Goal: Information Seeking & Learning: Learn about a topic

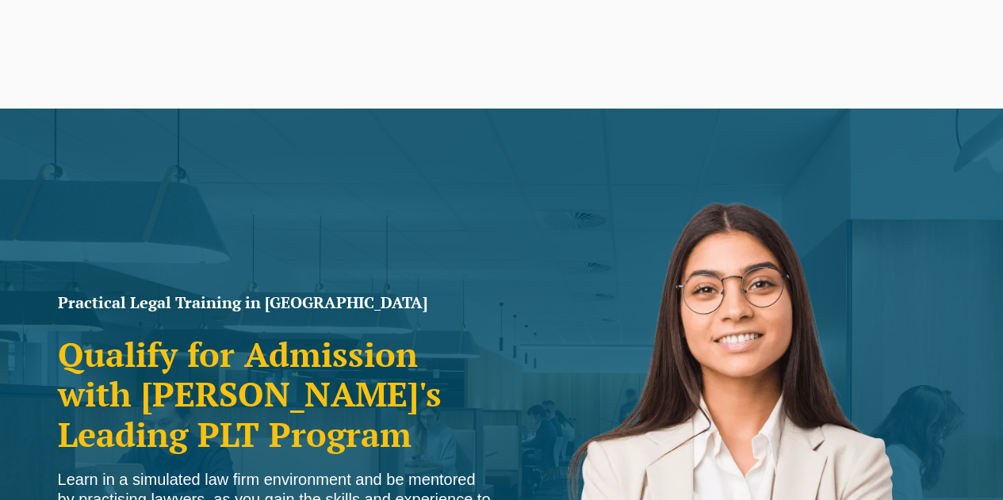
scroll to position [278, 0]
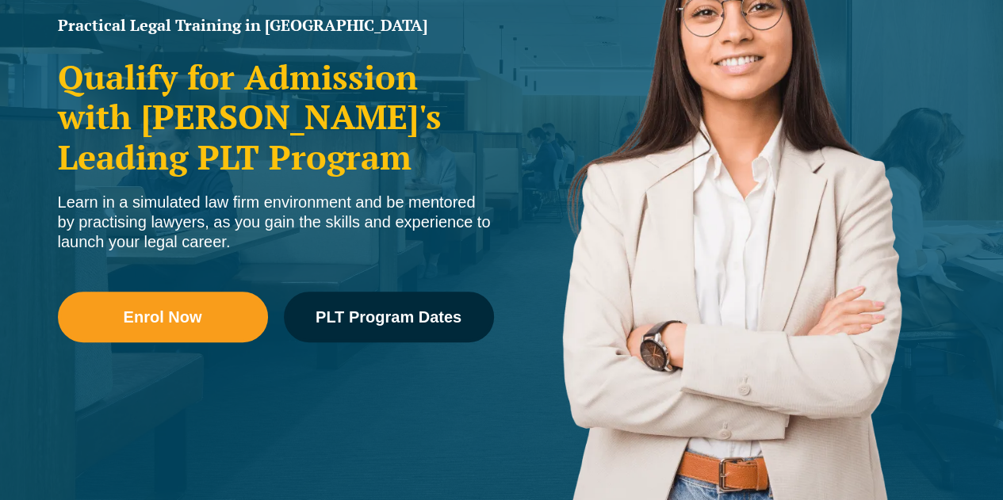
drag, startPoint x: 331, startPoint y: 267, endPoint x: 236, endPoint y: 237, distance: 99.1
click at [236, 237] on div "Learn in a simulated law firm environment and be mentored by practising lawyers…" at bounding box center [276, 222] width 436 height 59
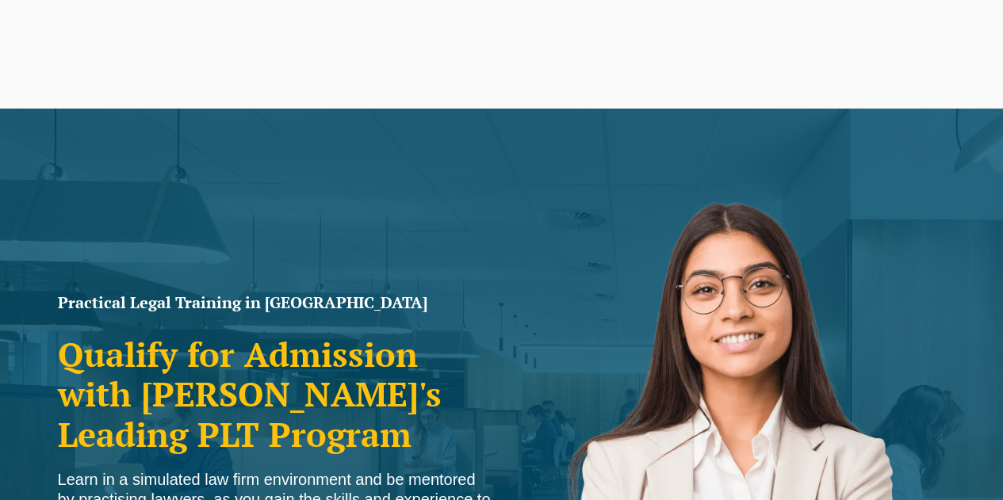
click at [934, 48] on link "About Us" at bounding box center [917, 64] width 57 height 46
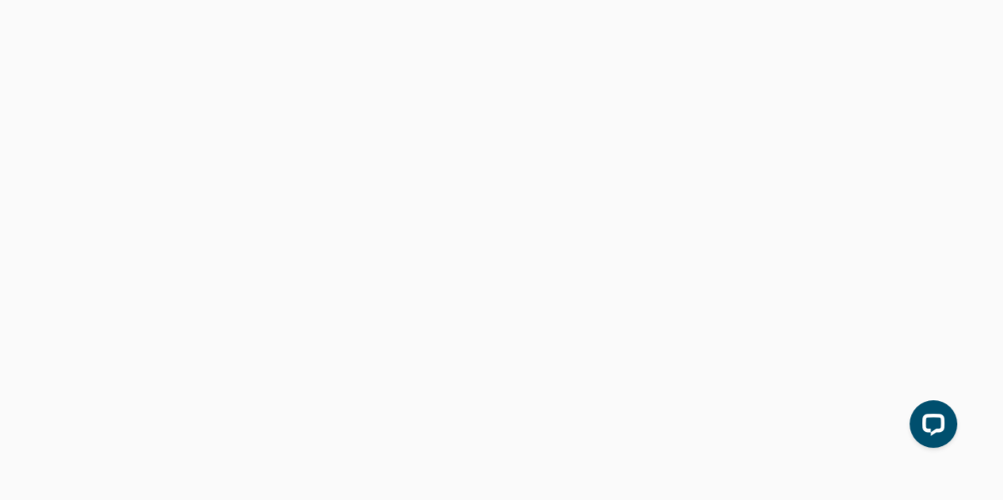
scroll to position [1483, 0]
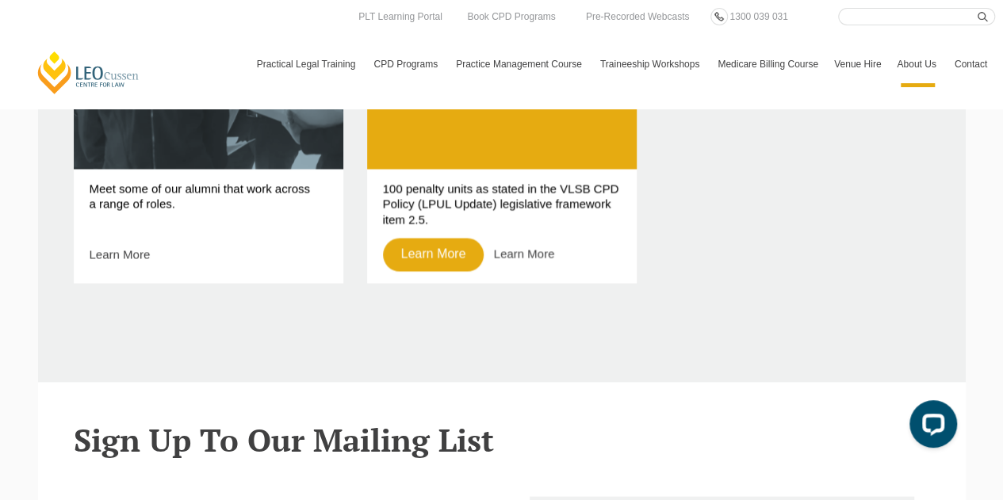
click at [0, 0] on link "PLT VIC" at bounding box center [0, 0] width 0 height 0
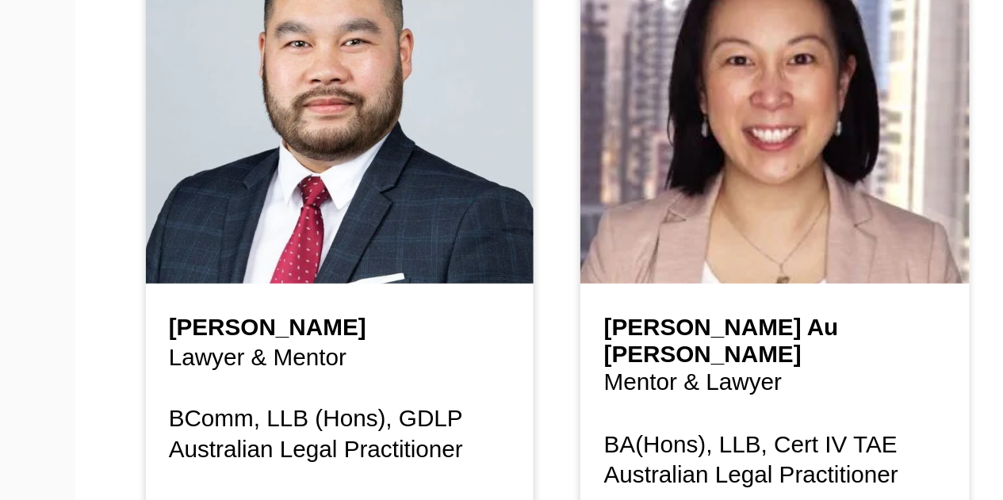
scroll to position [2001, 0]
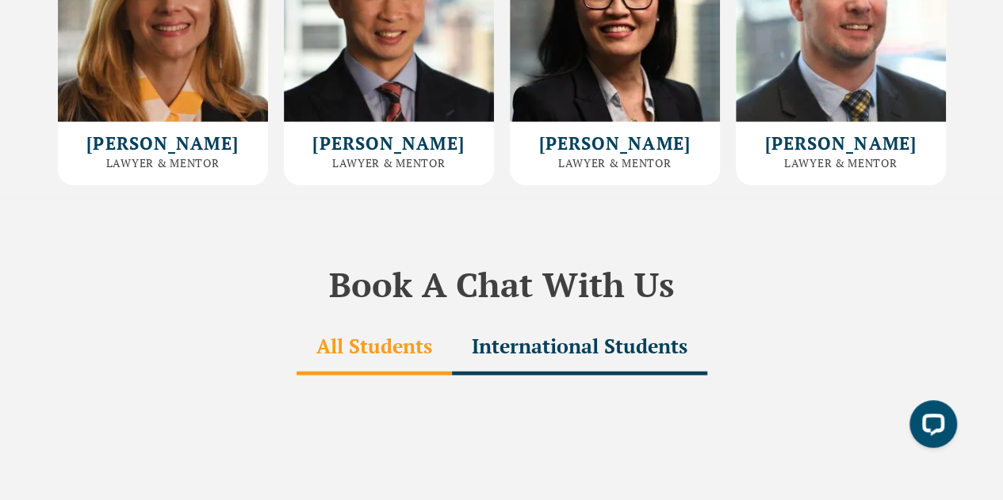
scroll to position [4325, 0]
